Goal: Information Seeking & Learning: Learn about a topic

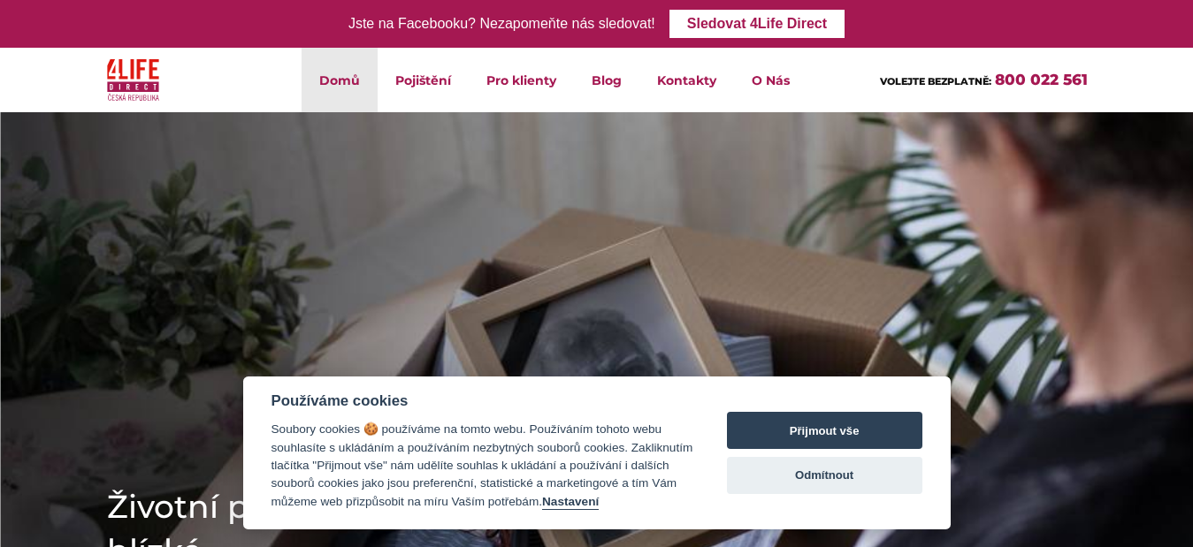
scroll to position [177, 0]
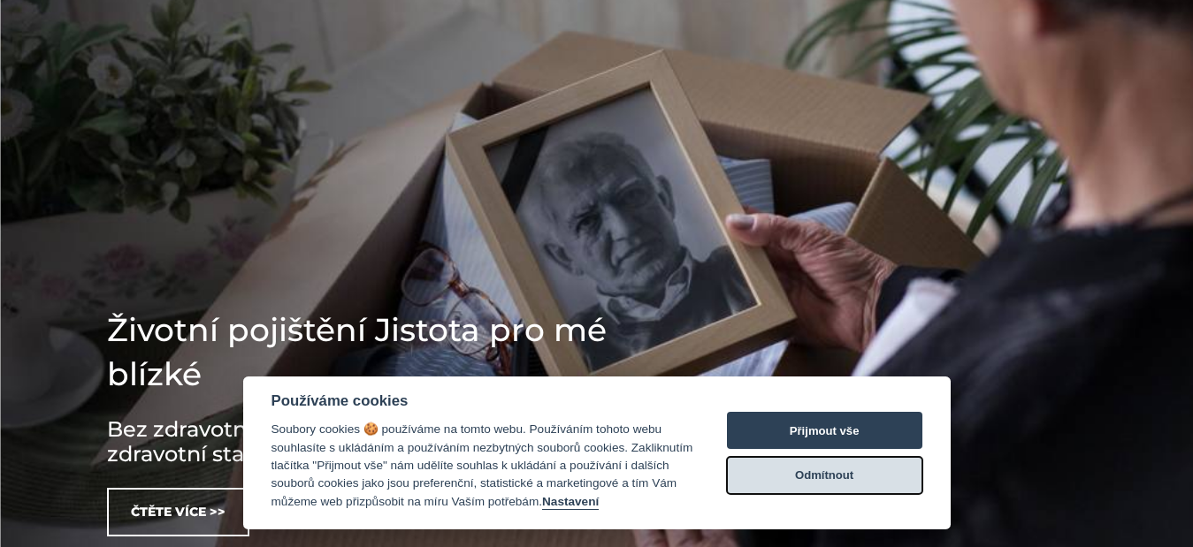
click at [815, 462] on button "Odmítnout" at bounding box center [824, 475] width 195 height 37
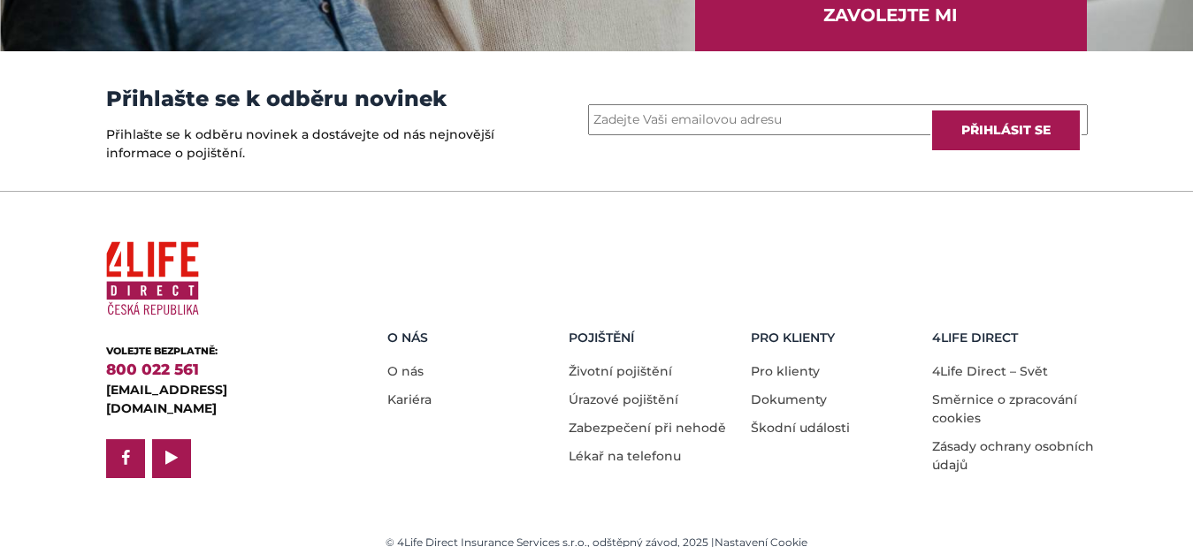
scroll to position [2579, 0]
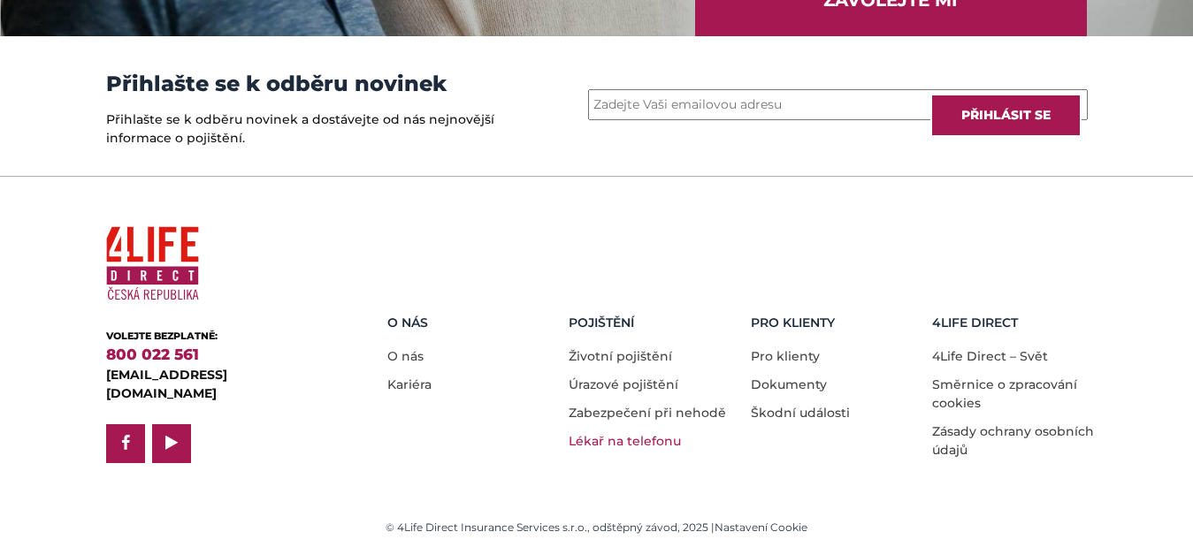
click at [618, 439] on link "Lékař na telefonu" at bounding box center [625, 441] width 112 height 16
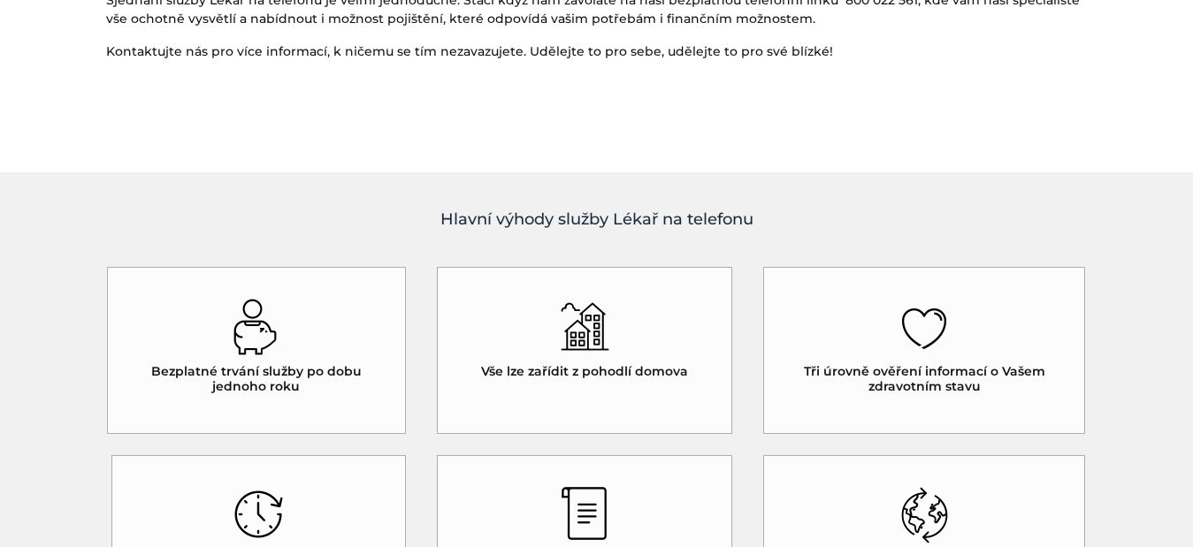
scroll to position [1238, 0]
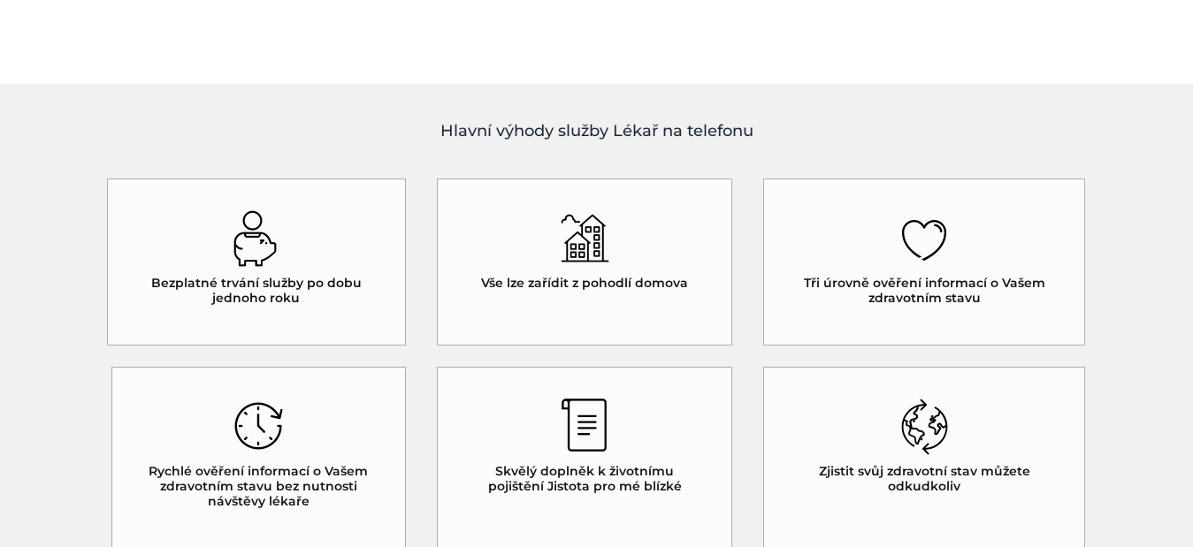
click at [279, 285] on h5 "Bezplatné trvání služby po dobu jednoho roku" at bounding box center [257, 291] width 236 height 30
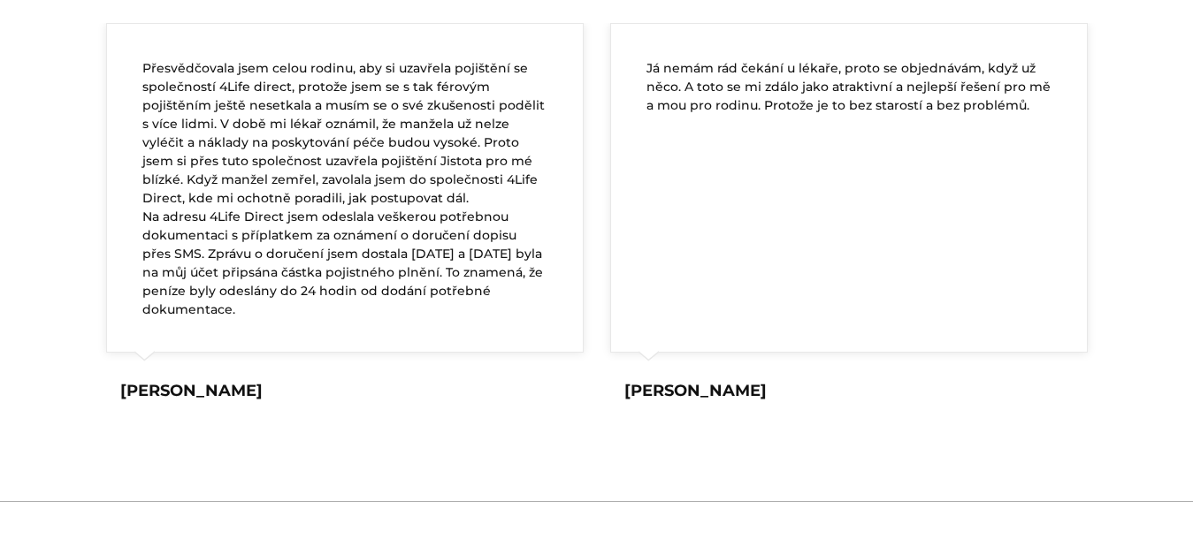
scroll to position [2310, 0]
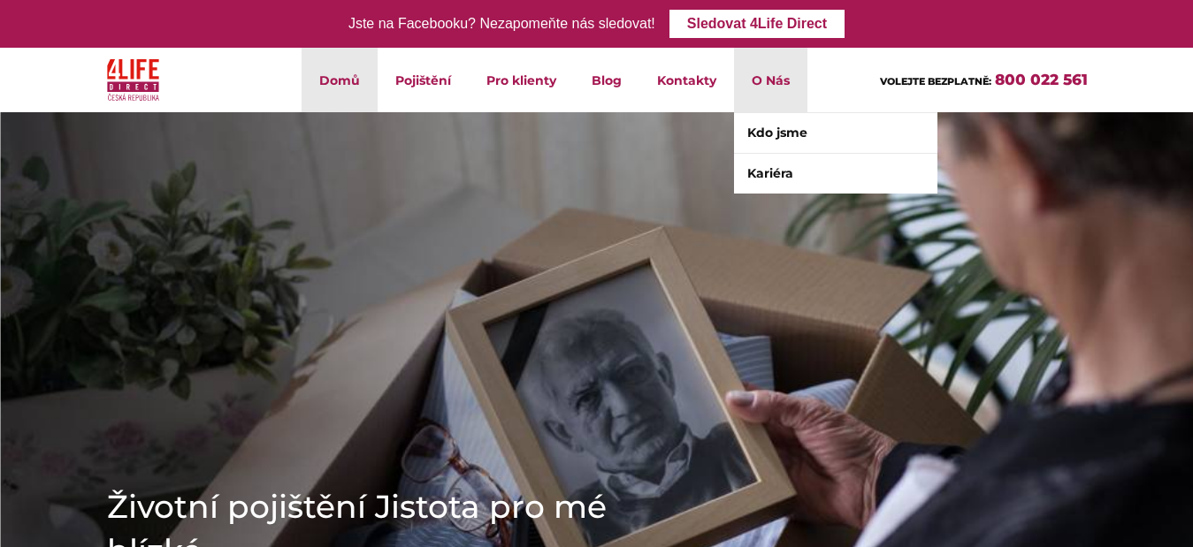
click at [761, 78] on li "O Nás Kdo jsme Kariéra" at bounding box center [770, 80] width 73 height 65
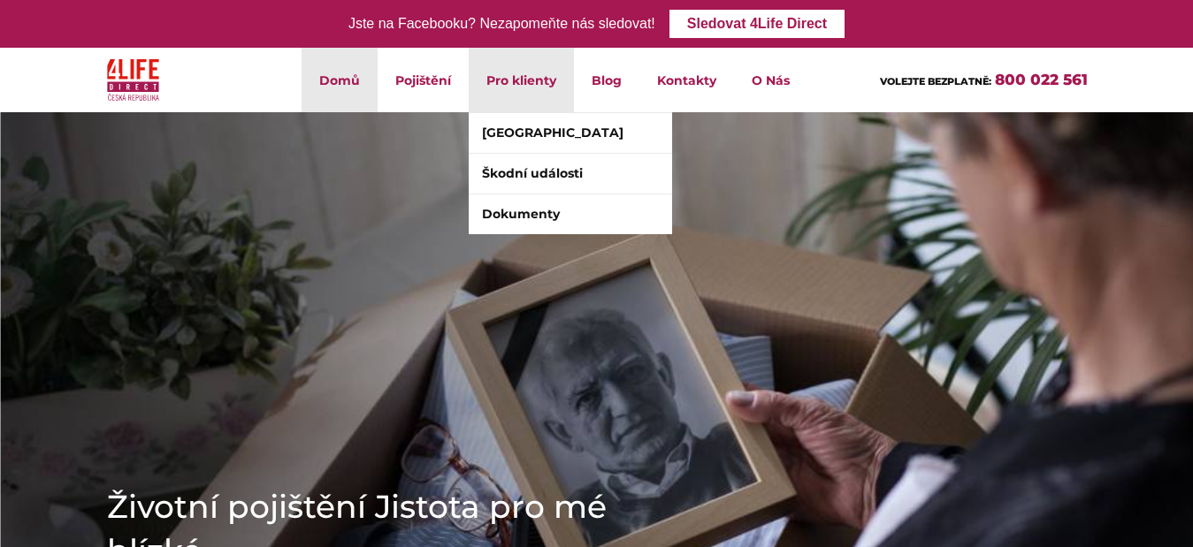
click at [531, 82] on li "Pro klienty Klientské centrum Škodní události Dokumenty" at bounding box center [521, 80] width 105 height 65
click at [544, 132] on link "[GEOGRAPHIC_DATA]" at bounding box center [570, 133] width 203 height 40
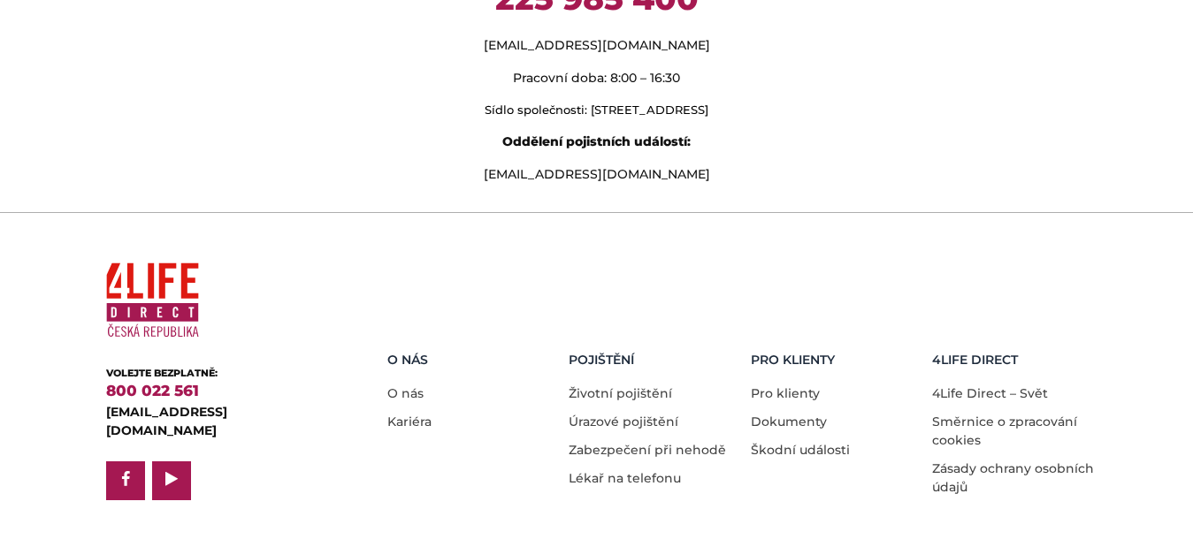
scroll to position [1685, 0]
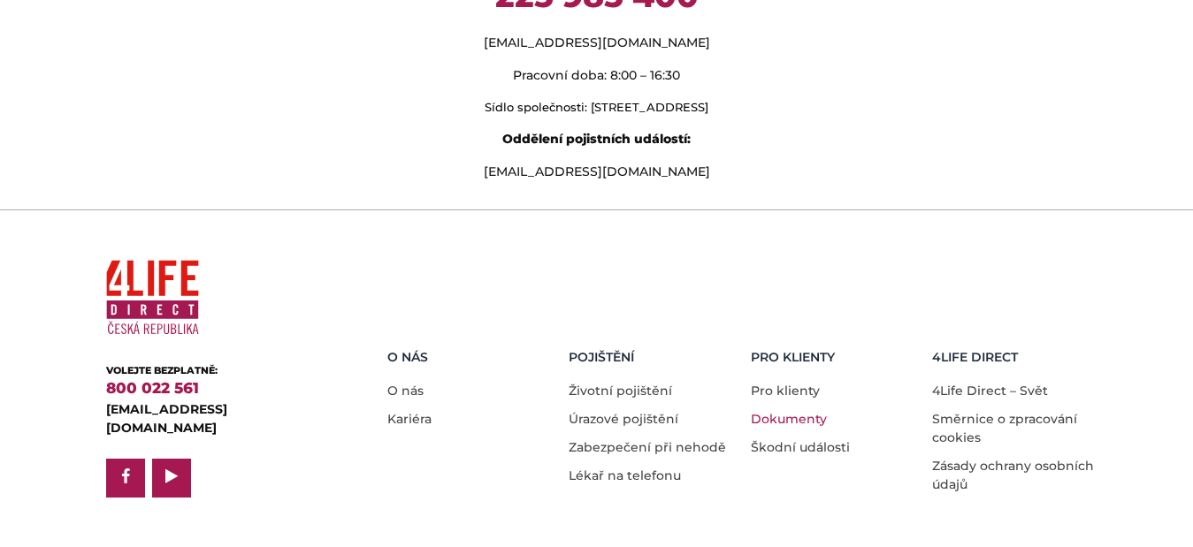
click at [803, 411] on link "Dokumenty" at bounding box center [789, 419] width 76 height 16
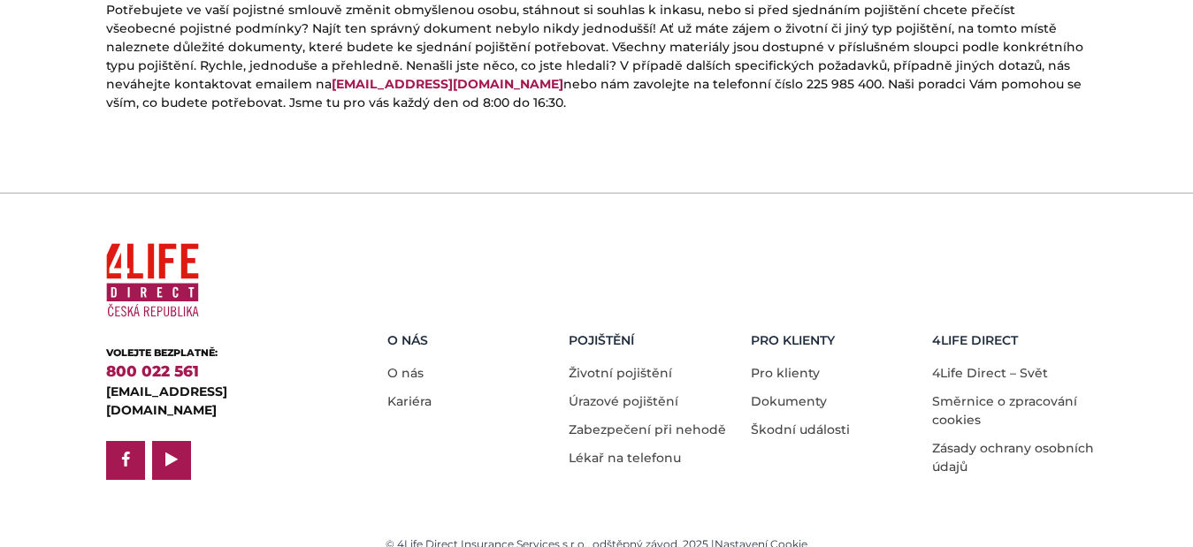
scroll to position [980, 0]
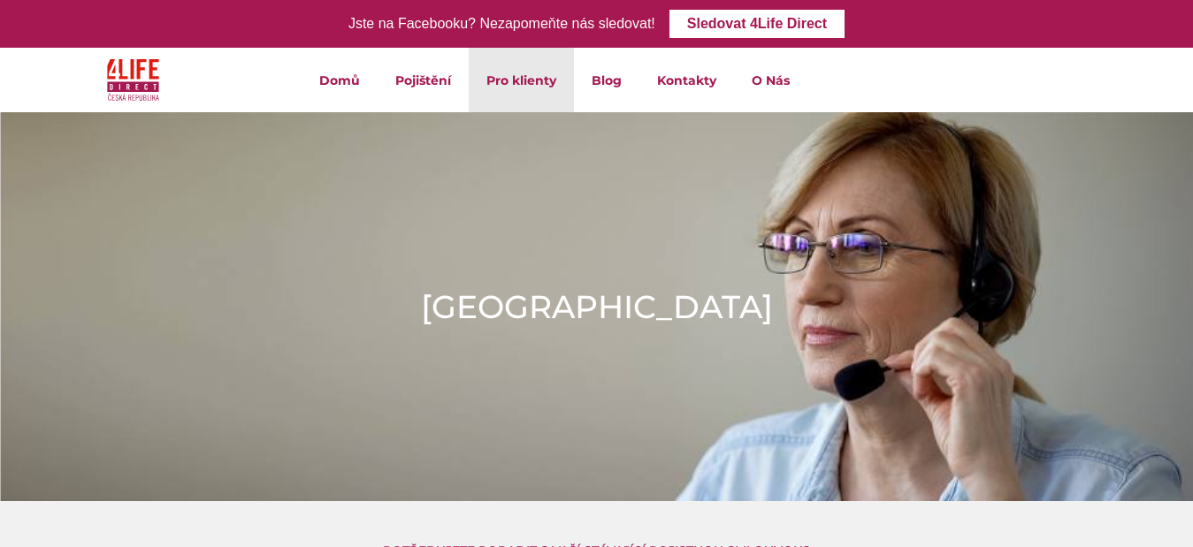
scroll to position [1684, 0]
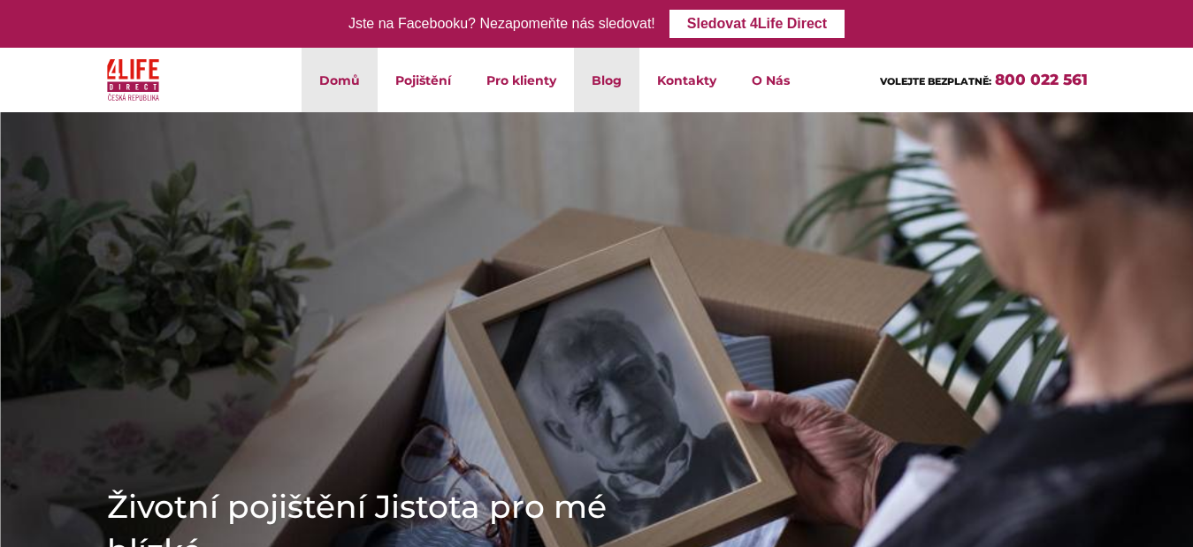
click at [604, 77] on link "Blog" at bounding box center [606, 80] width 65 height 65
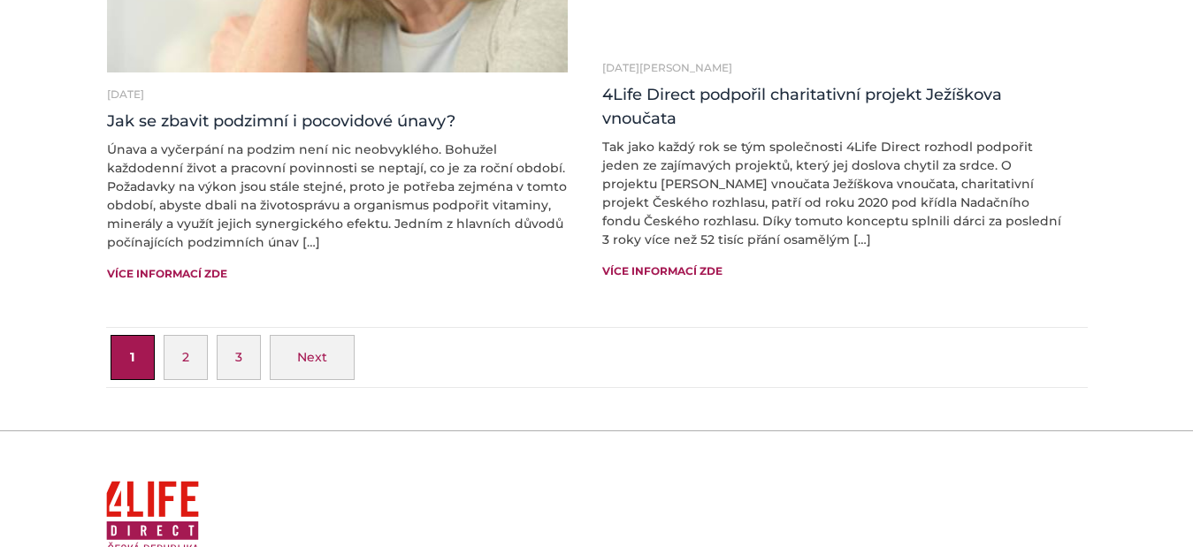
scroll to position [3183, 0]
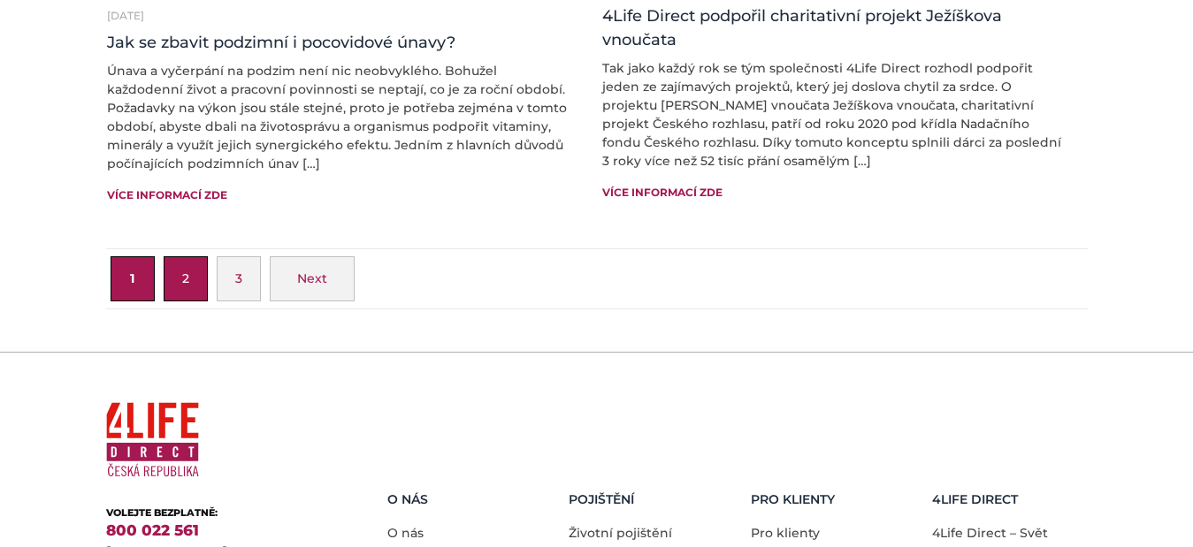
click at [182, 256] on link "2" at bounding box center [186, 278] width 44 height 45
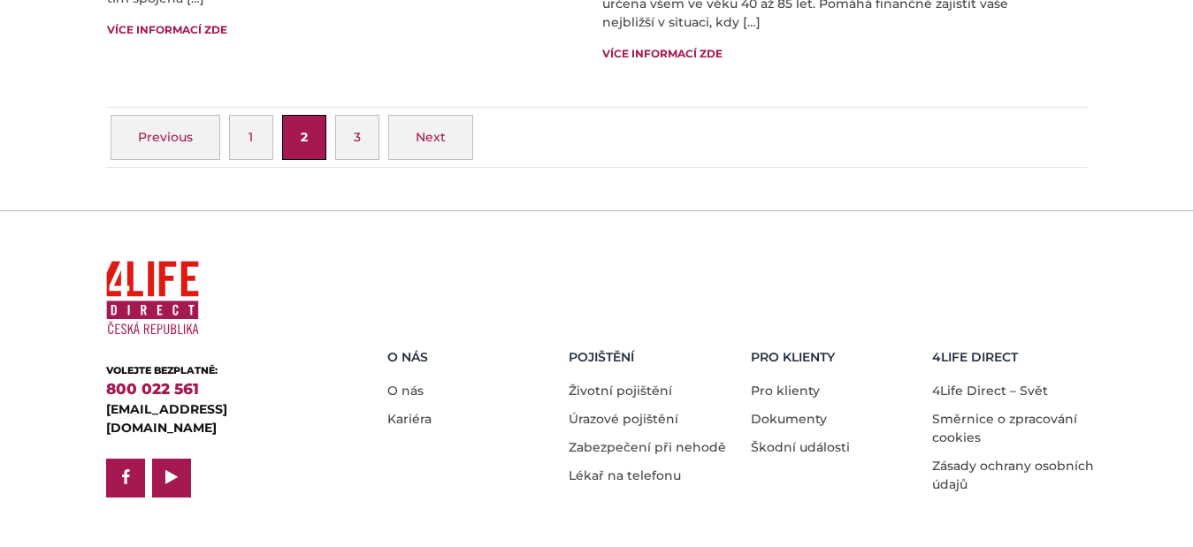
scroll to position [2827, 0]
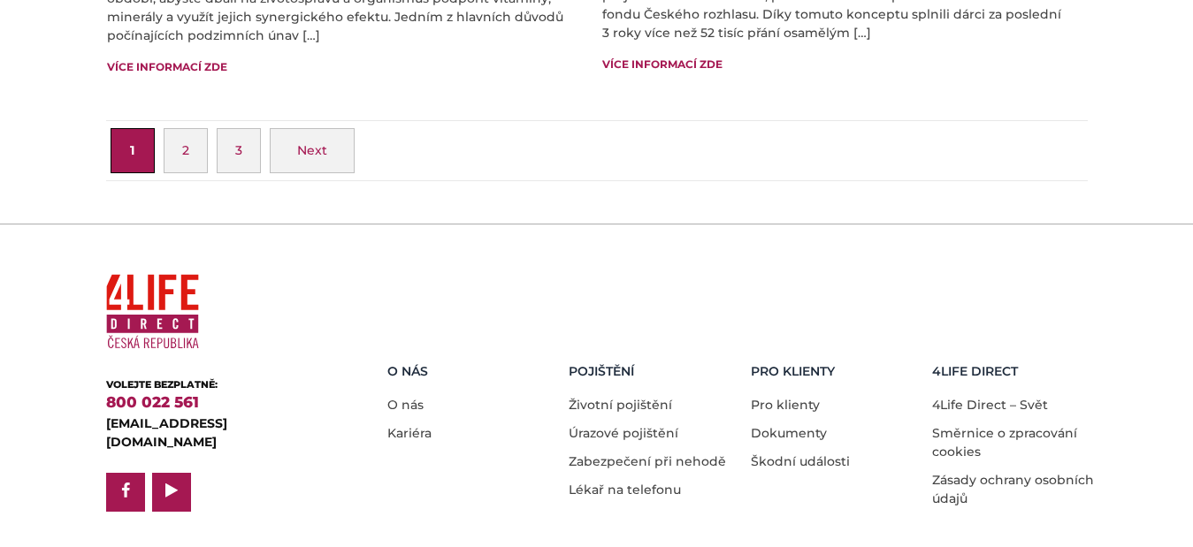
scroll to position [3326, 0]
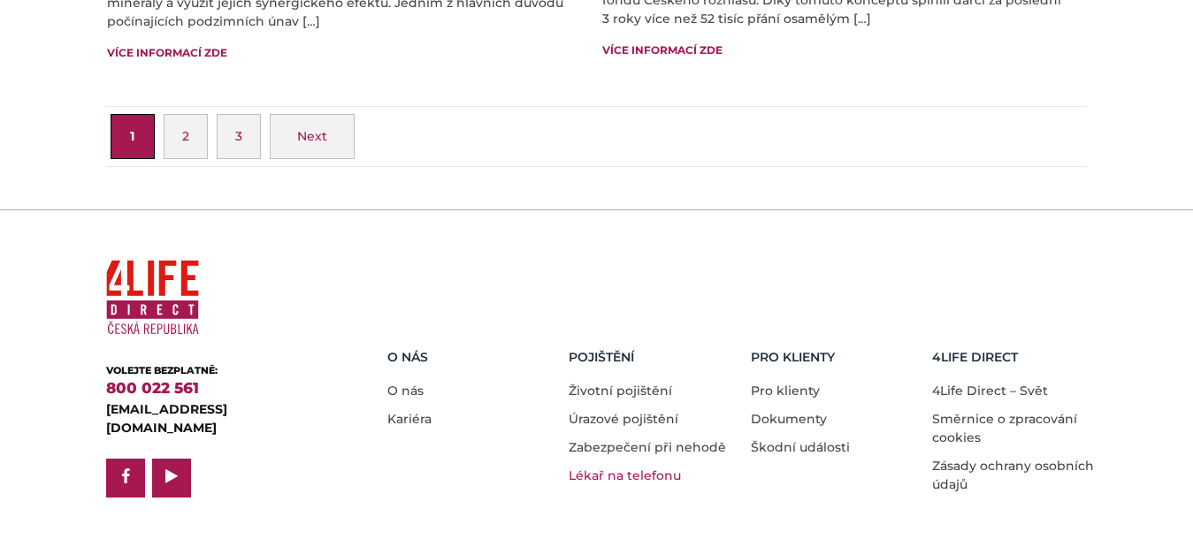
click at [607, 468] on link "Lékař na telefonu" at bounding box center [625, 476] width 112 height 16
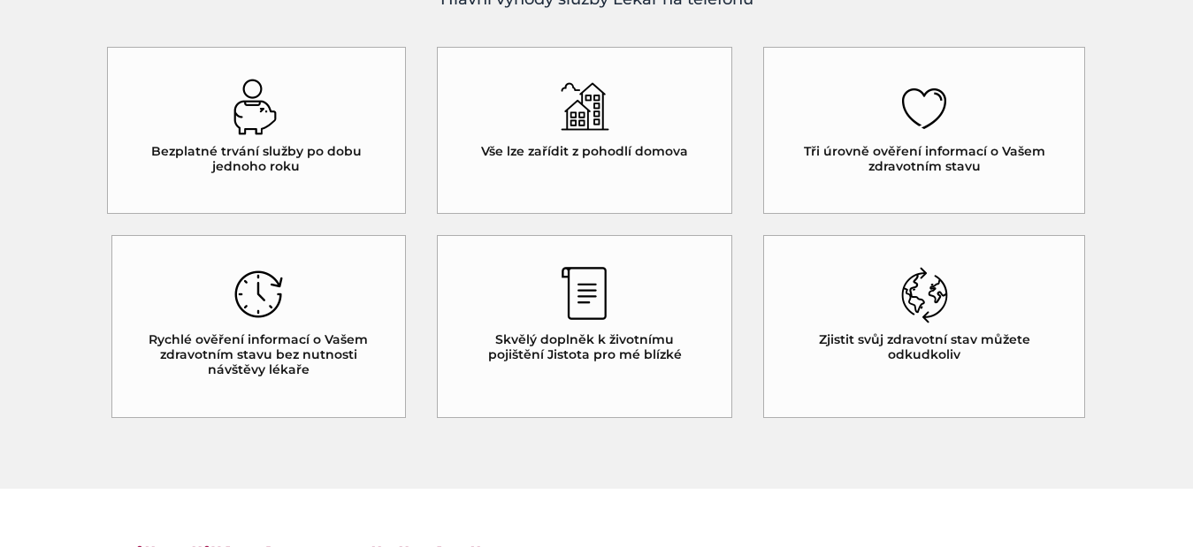
scroll to position [1326, 0]
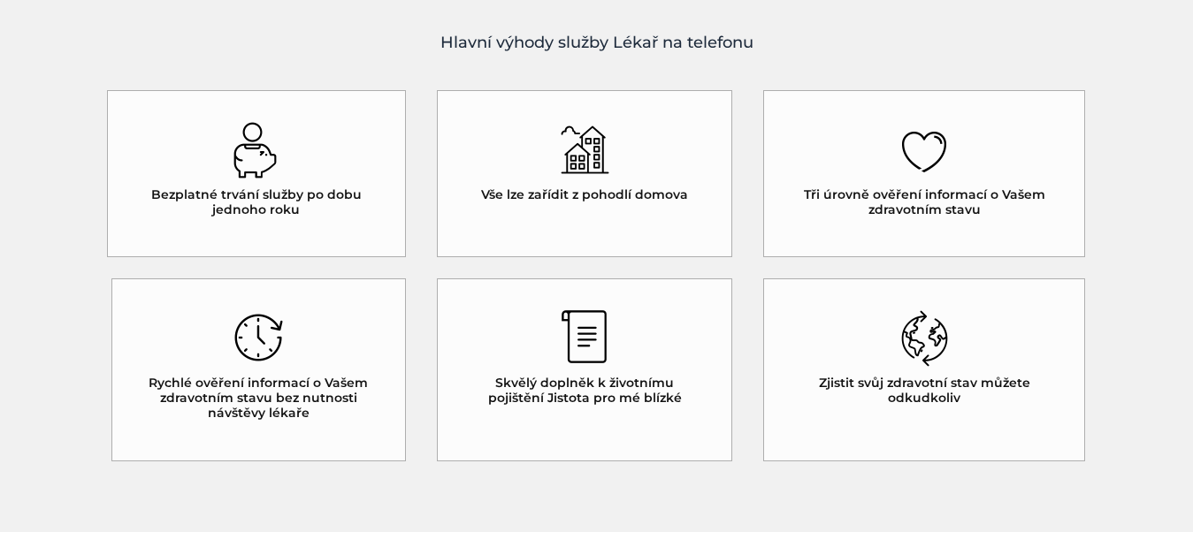
click at [512, 193] on h5 "Vše lze zařídit z pohodlí domova" at bounding box center [584, 194] width 207 height 15
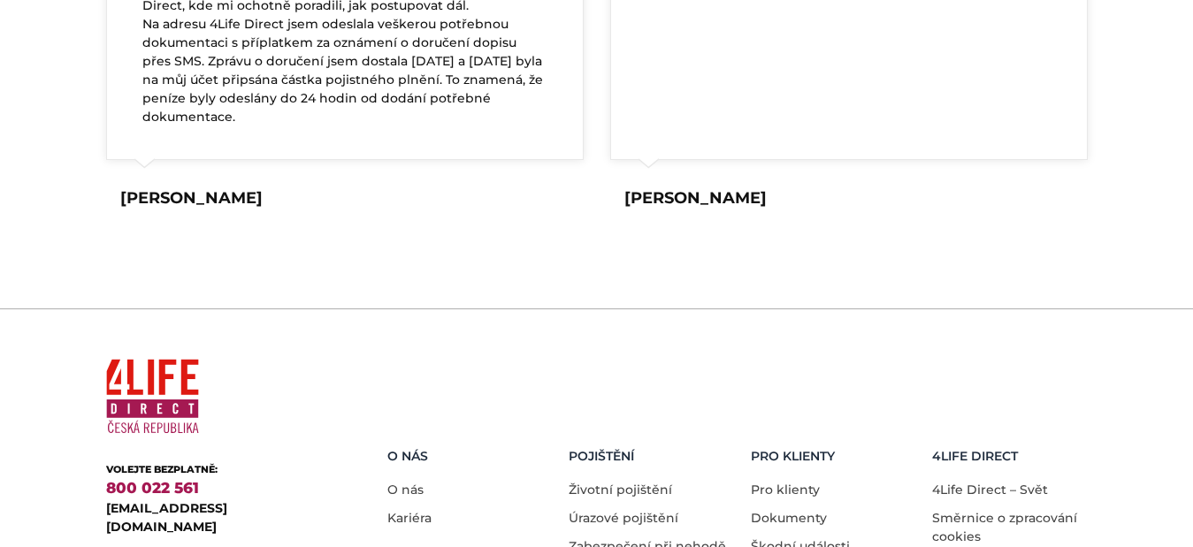
scroll to position [2840, 0]
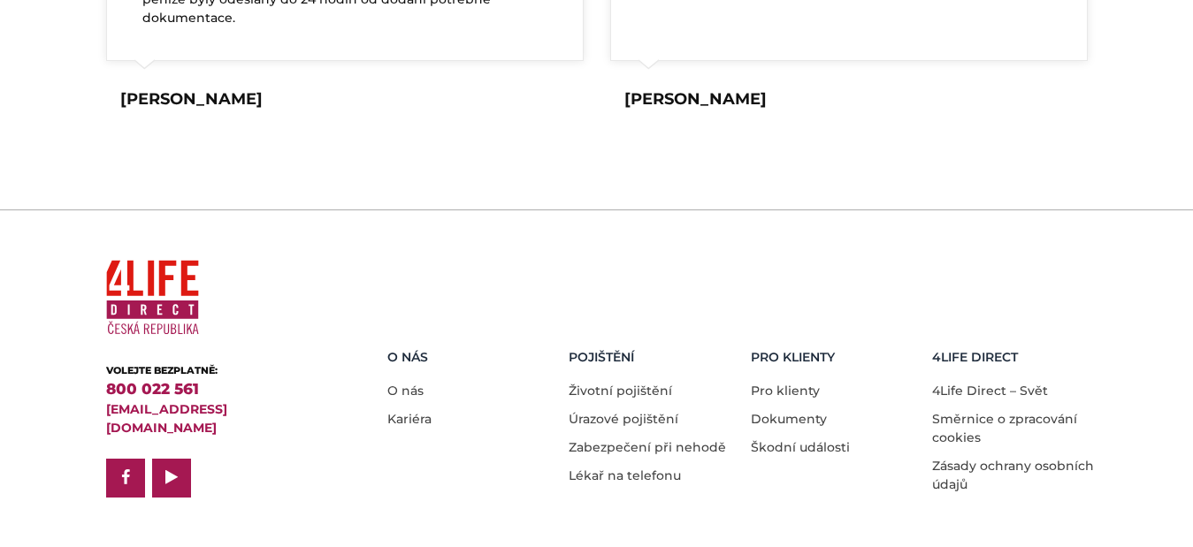
click at [130, 401] on link "[EMAIL_ADDRESS][DOMAIN_NAME]" at bounding box center [166, 418] width 121 height 34
